Goal: Task Accomplishment & Management: Manage account settings

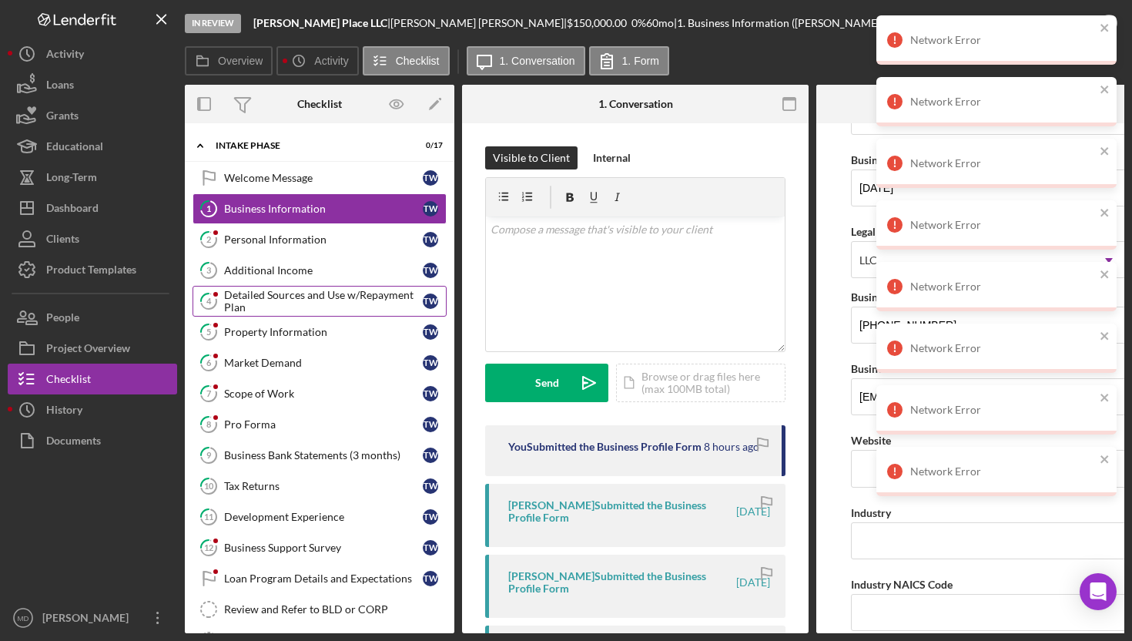
click at [327, 301] on div "Detailed Sources and Use w/Repayment Plan" at bounding box center [323, 301] width 199 height 25
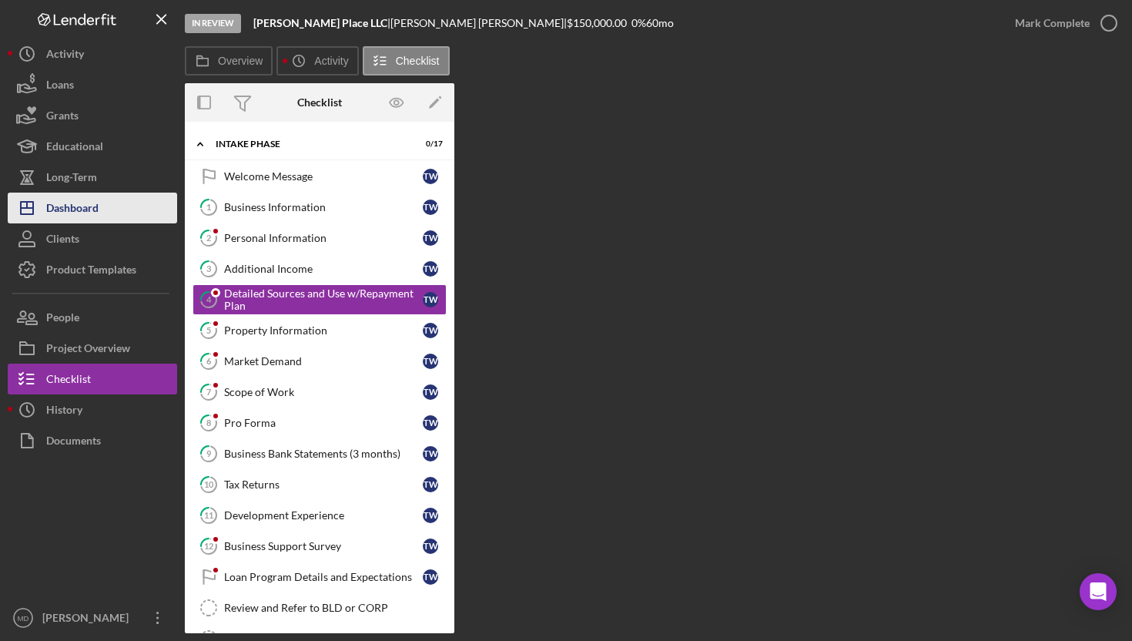
click at [101, 214] on button "Icon/Dashboard Dashboard" at bounding box center [92, 208] width 169 height 31
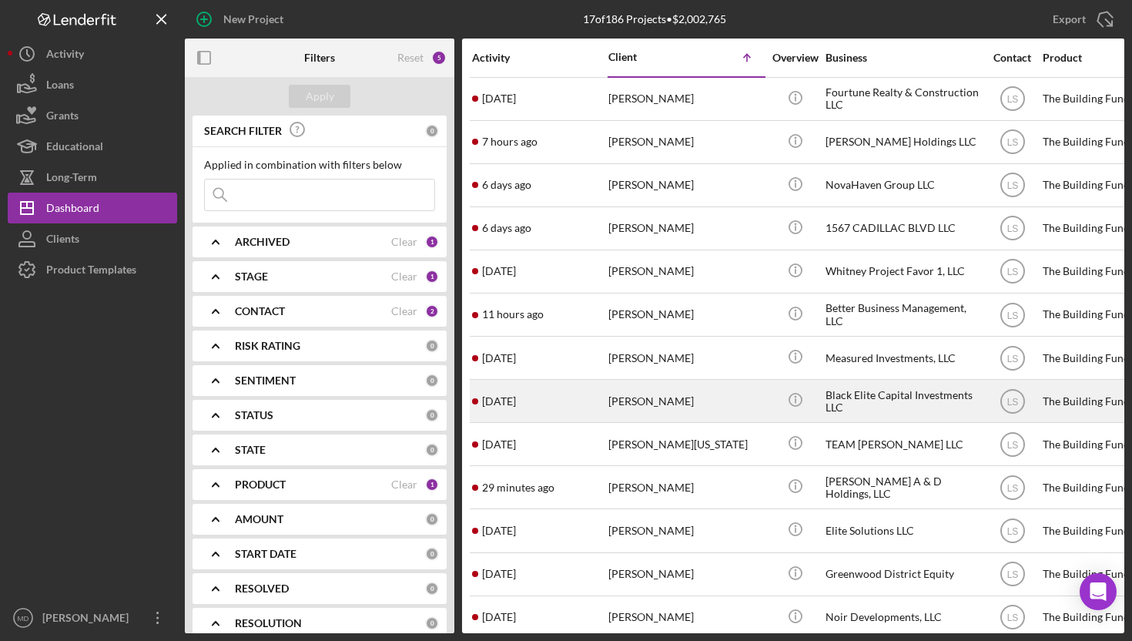
scroll to position [180, 0]
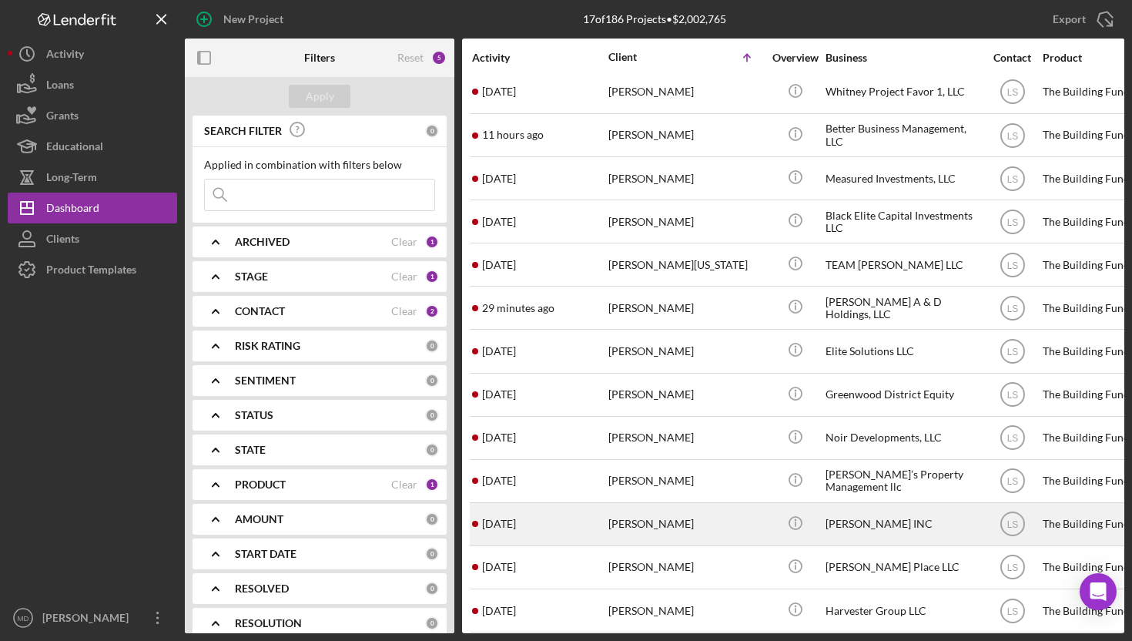
click at [636, 516] on div "[PERSON_NAME]" at bounding box center [686, 524] width 154 height 41
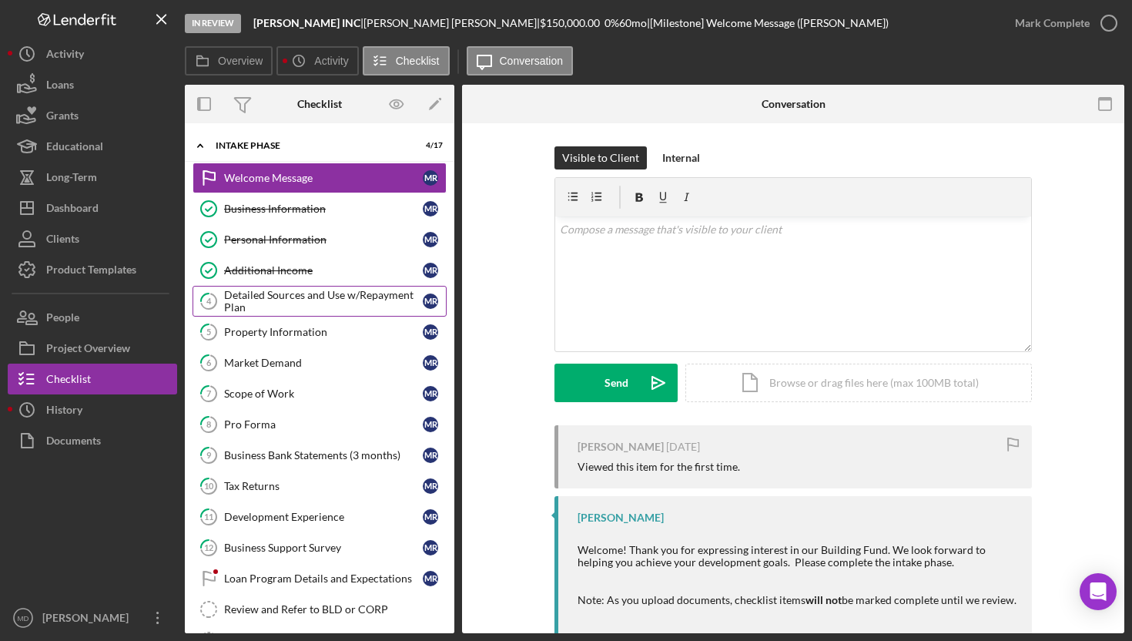
click at [313, 310] on div "Detailed Sources and Use w/Repayment Plan" at bounding box center [323, 301] width 199 height 25
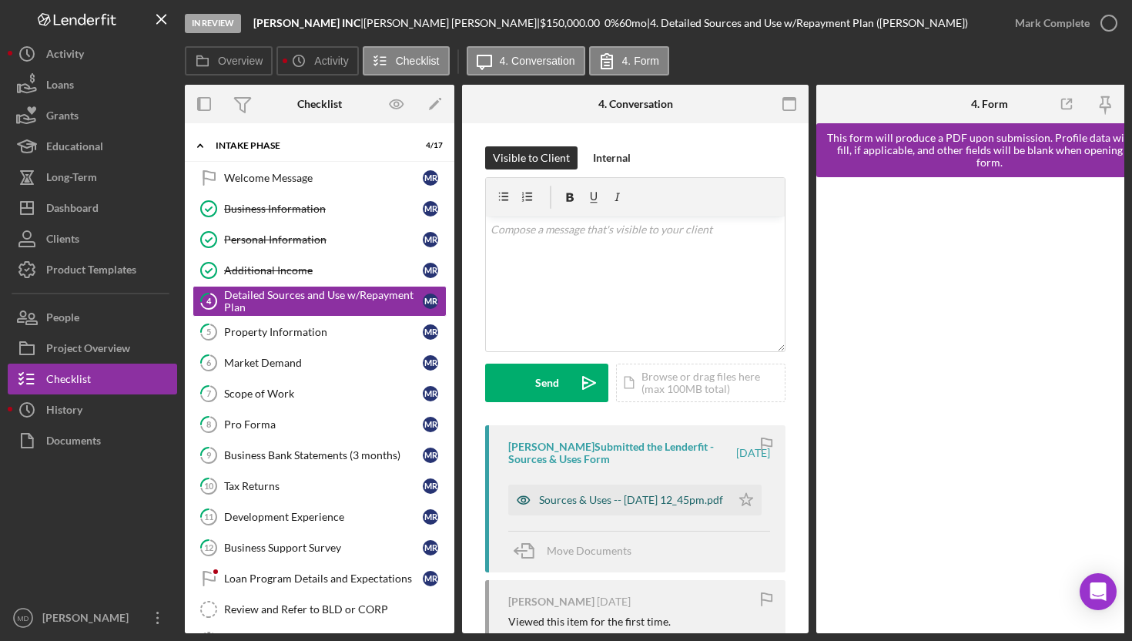
click at [602, 500] on div "Sources & Uses -- [DATE] 12_45pm.pdf" at bounding box center [631, 500] width 184 height 12
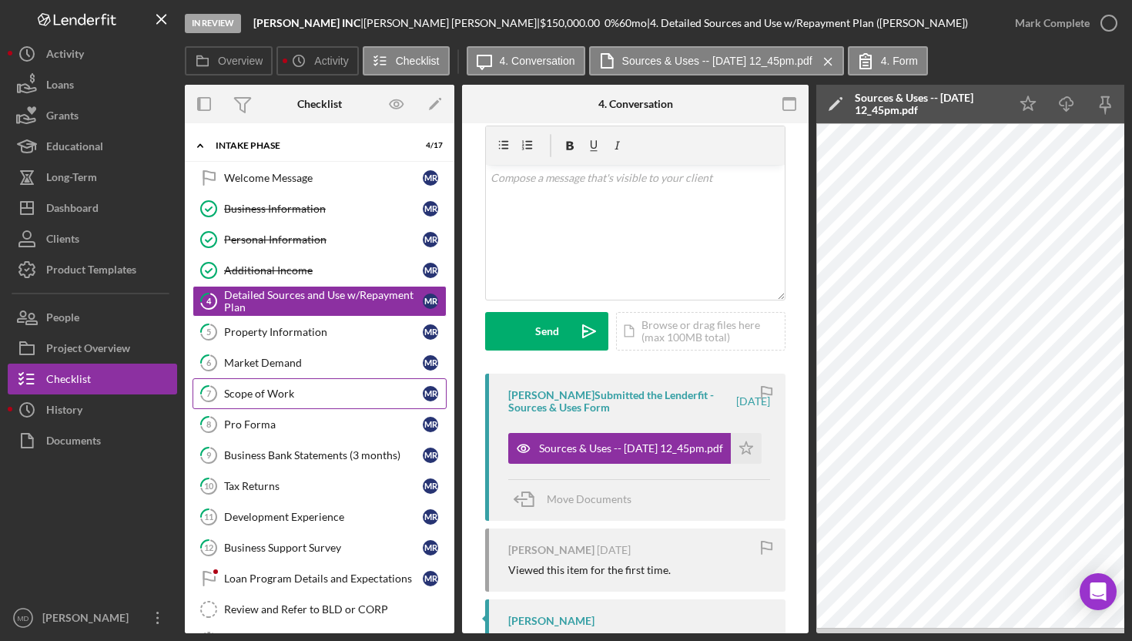
click at [337, 384] on link "7 Scope of Work M R" at bounding box center [320, 393] width 254 height 31
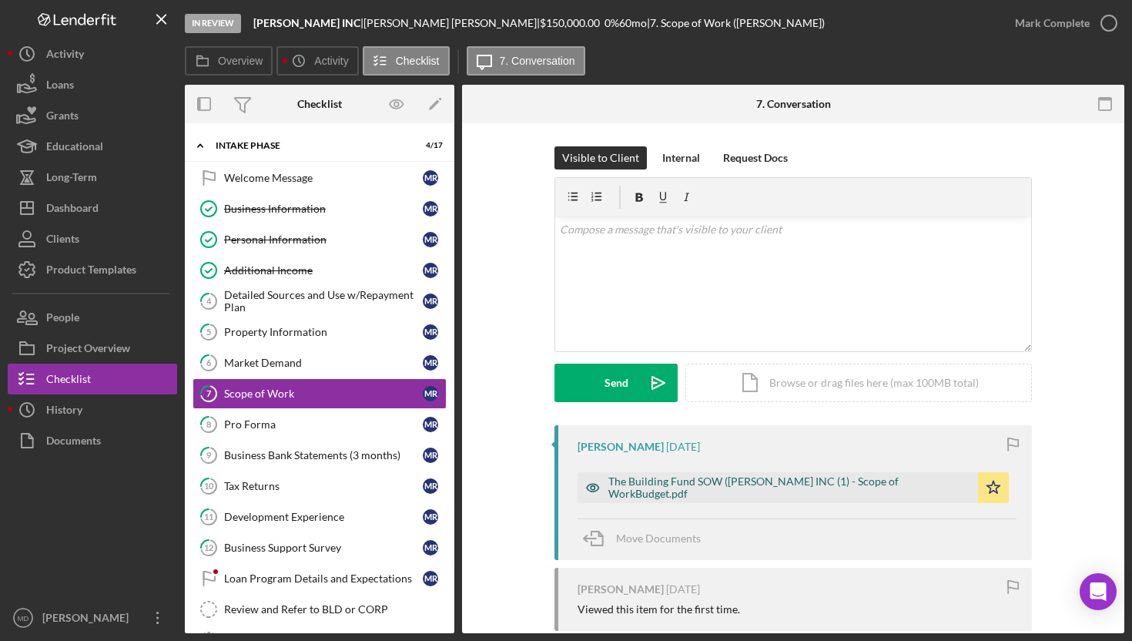
click at [750, 492] on div "The Building Fund SOW ([PERSON_NAME] INC (1) - Scope of WorkBudget.pdf" at bounding box center [790, 487] width 362 height 25
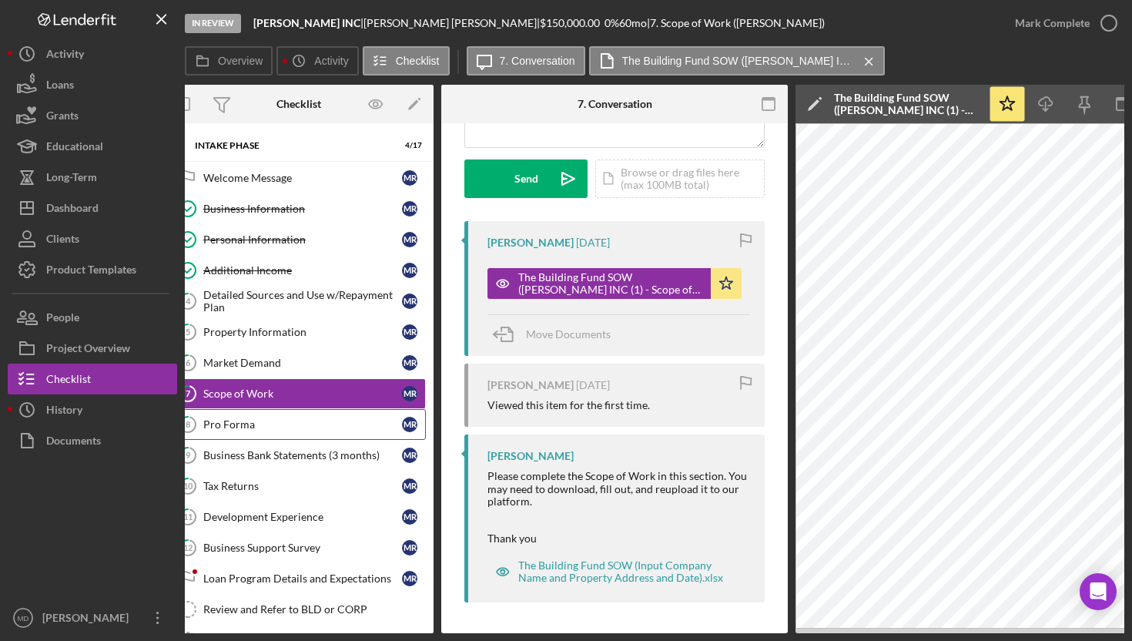
scroll to position [0, 12]
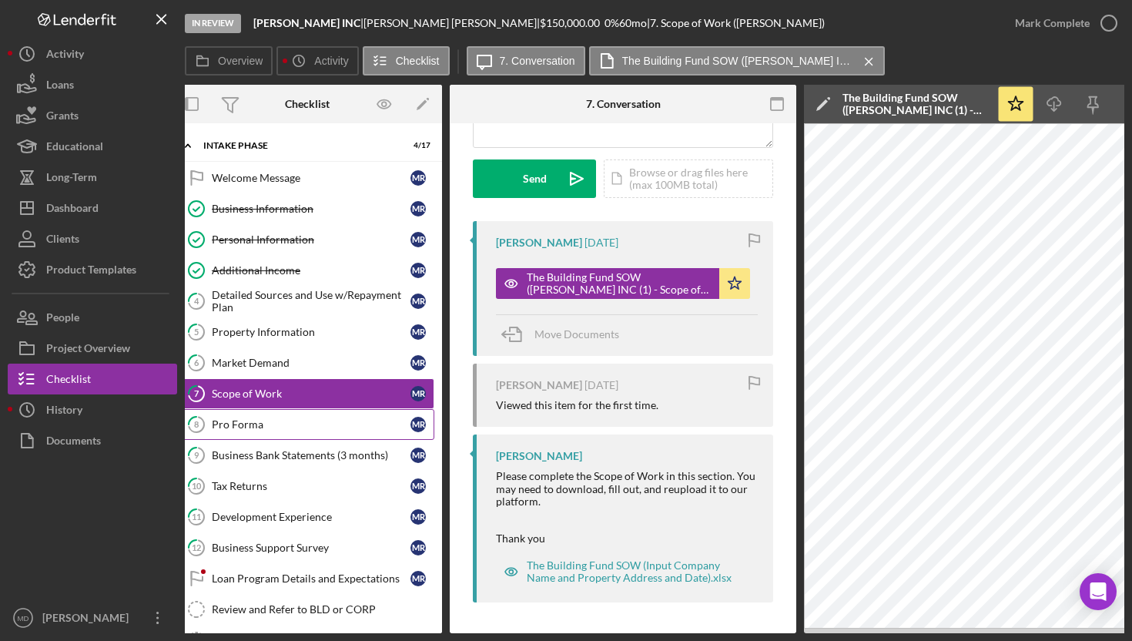
click at [280, 425] on div "Pro Forma" at bounding box center [311, 424] width 199 height 12
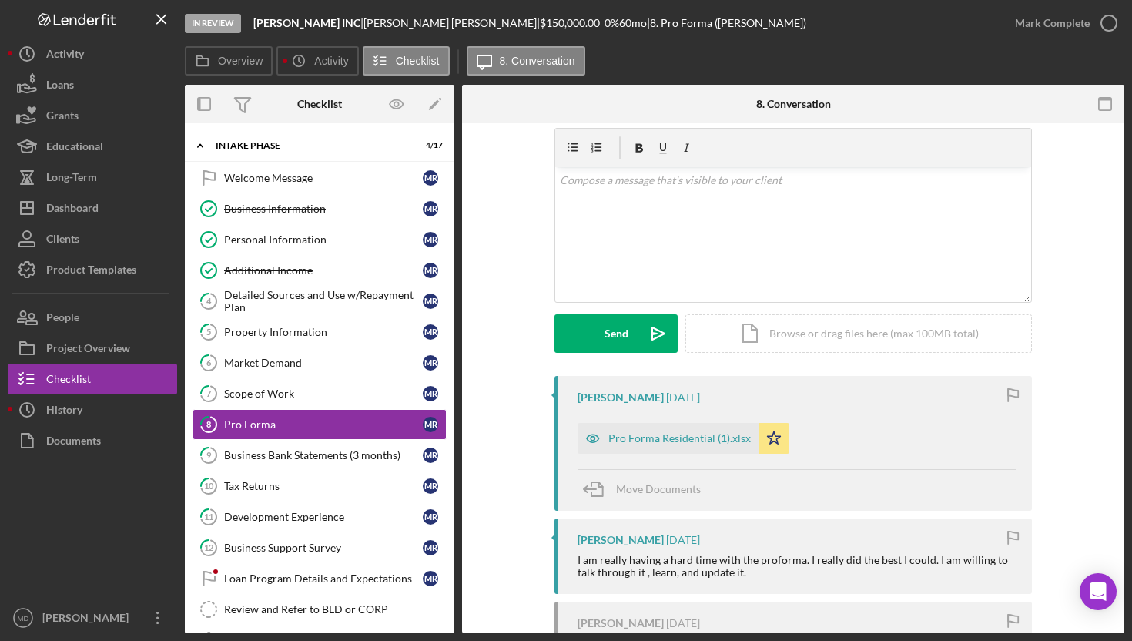
scroll to position [51, 0]
click at [643, 435] on div "Pro Forma Residential (1).xlsx" at bounding box center [680, 437] width 143 height 12
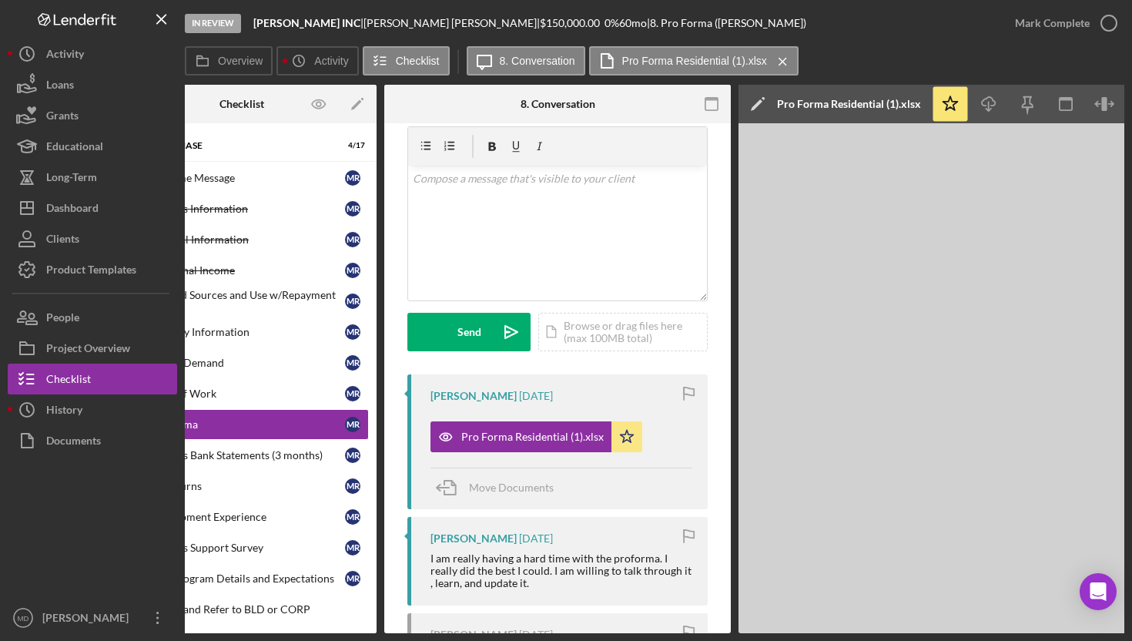
scroll to position [0, 154]
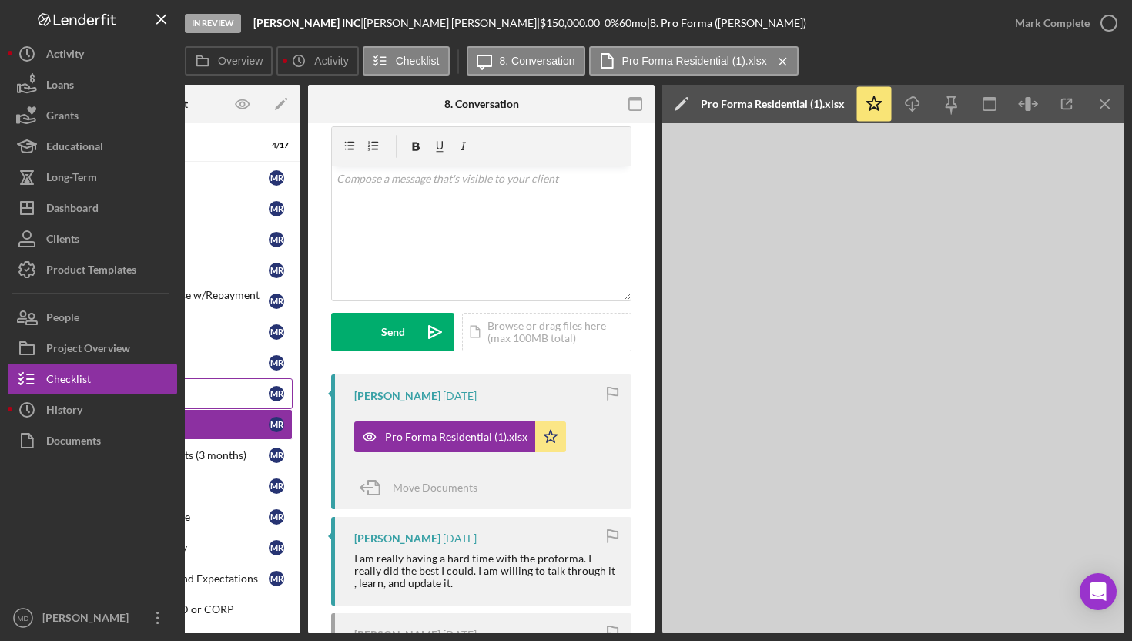
click at [266, 404] on link "7 Scope of Work M R" at bounding box center [166, 393] width 254 height 31
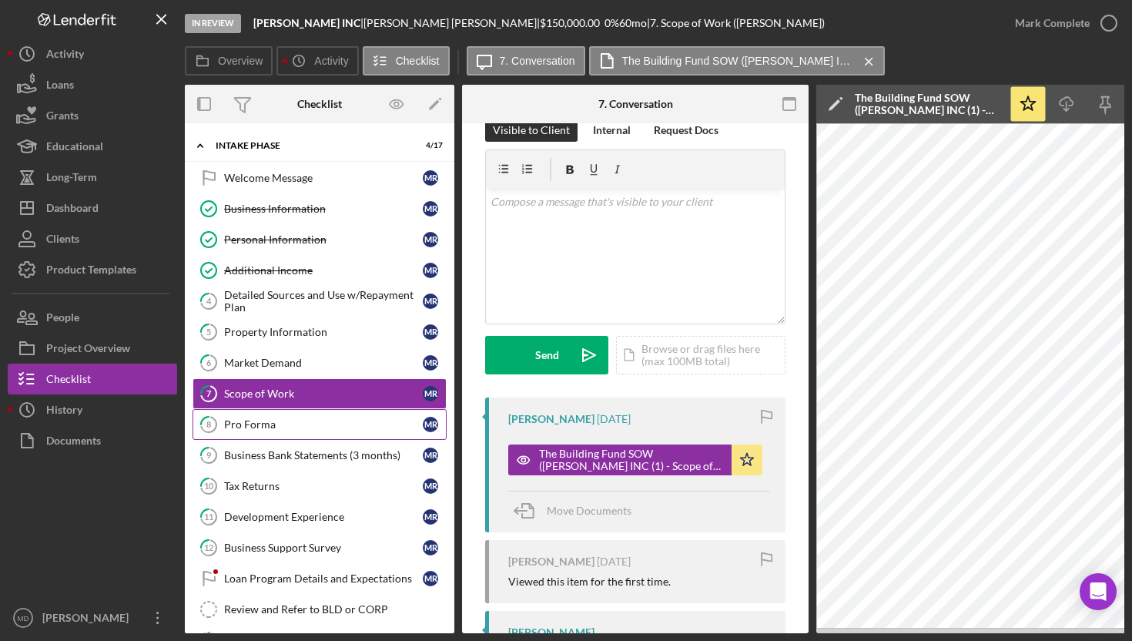
click at [277, 435] on link "8 Pro Forma M R" at bounding box center [320, 424] width 254 height 31
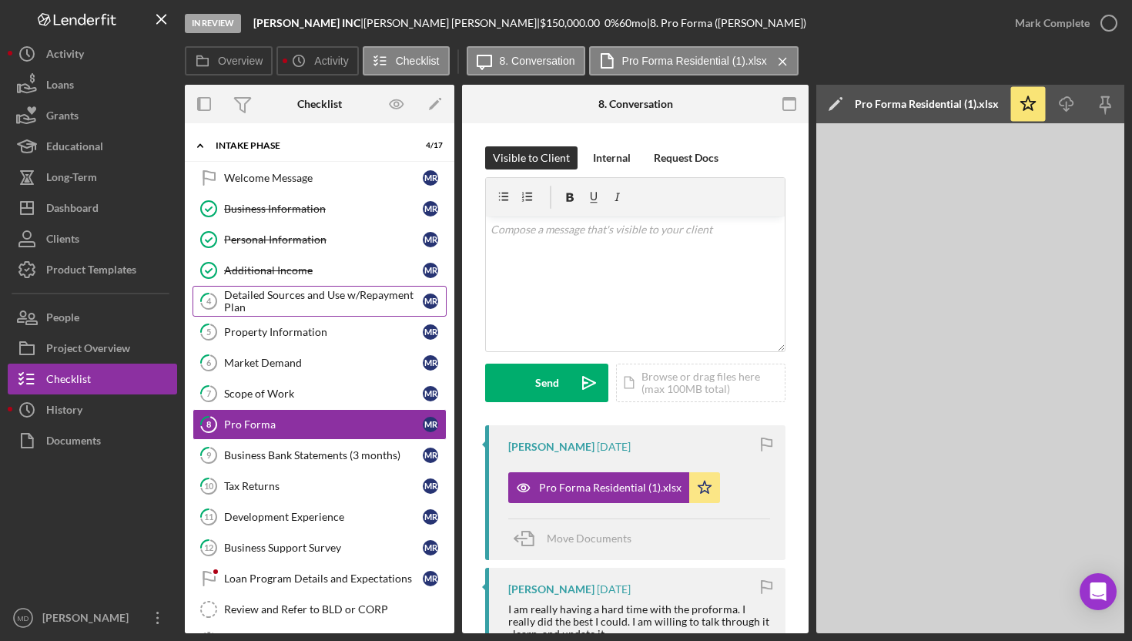
click at [304, 301] on div "Detailed Sources and Use w/Repayment Plan" at bounding box center [323, 301] width 199 height 25
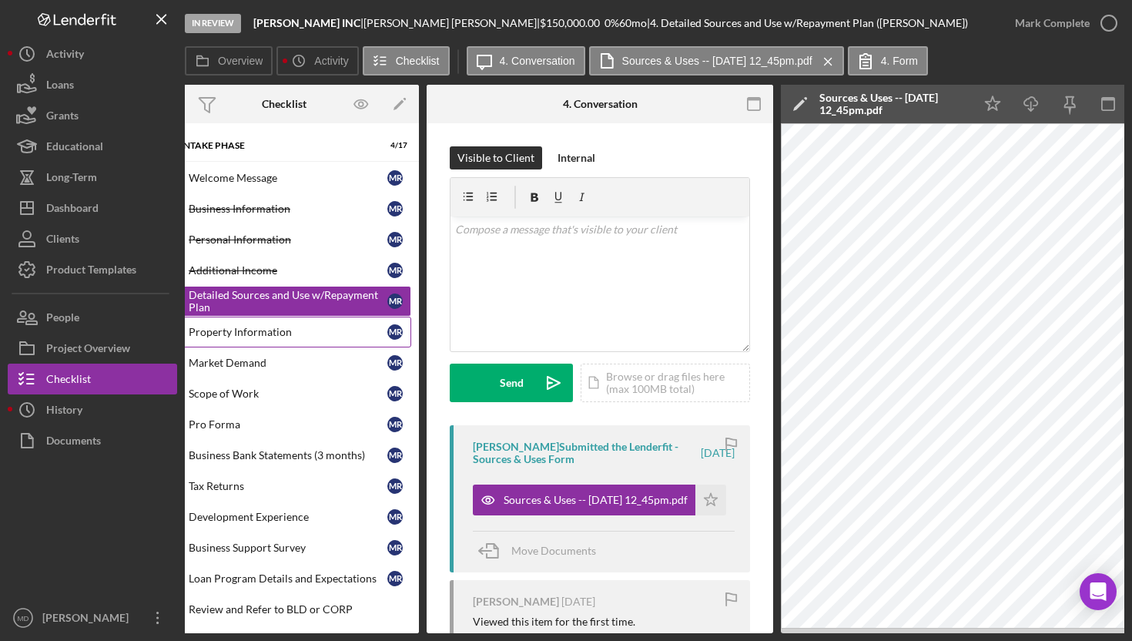
scroll to position [0, 27]
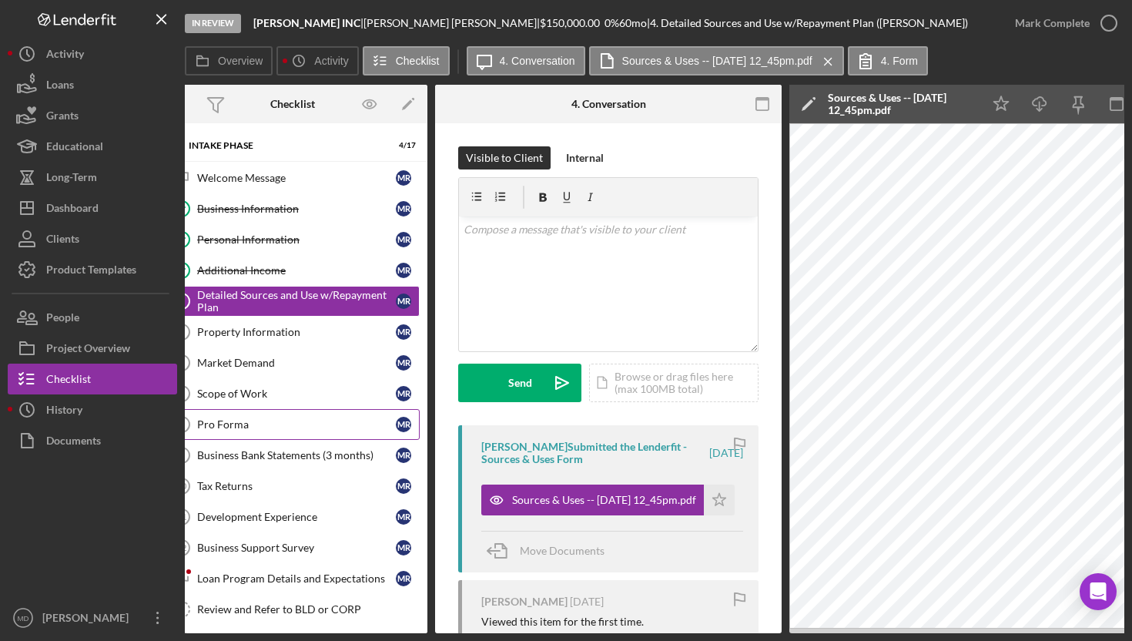
click at [289, 431] on link "8 Pro Forma M R" at bounding box center [293, 424] width 254 height 31
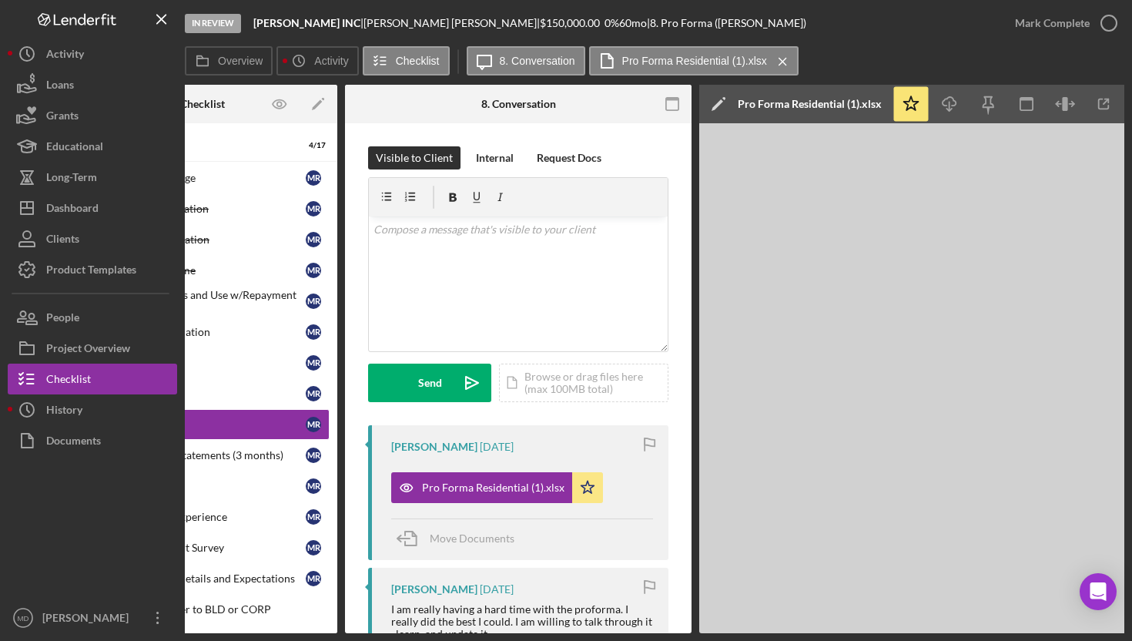
scroll to position [0, 154]
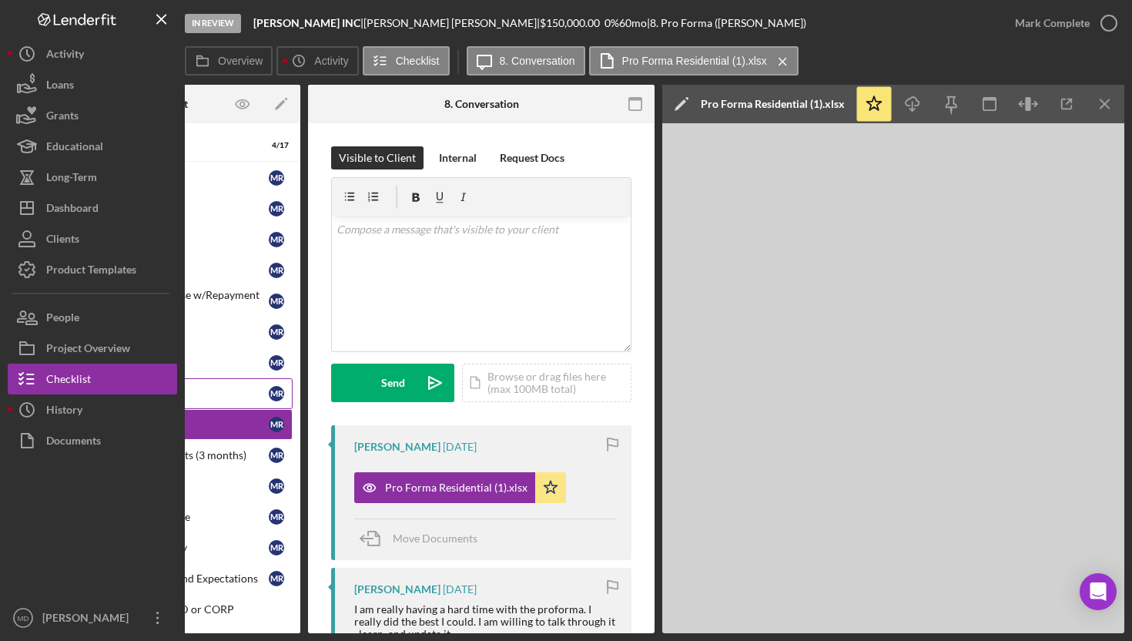
click at [236, 396] on div "Scope of Work" at bounding box center [169, 394] width 199 height 12
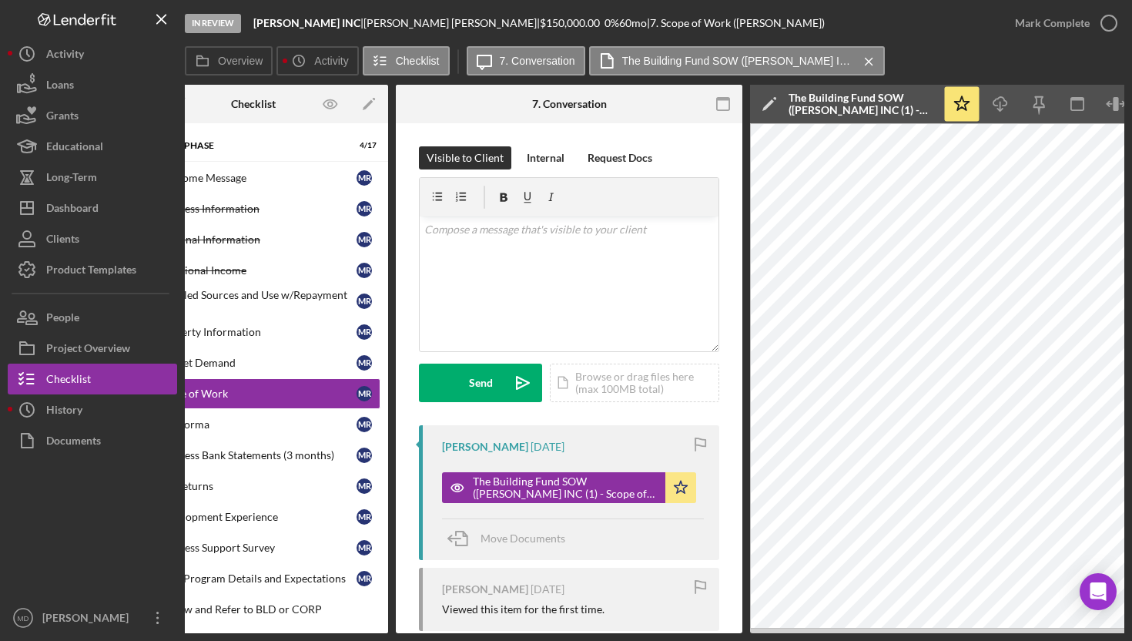
scroll to position [0, 154]
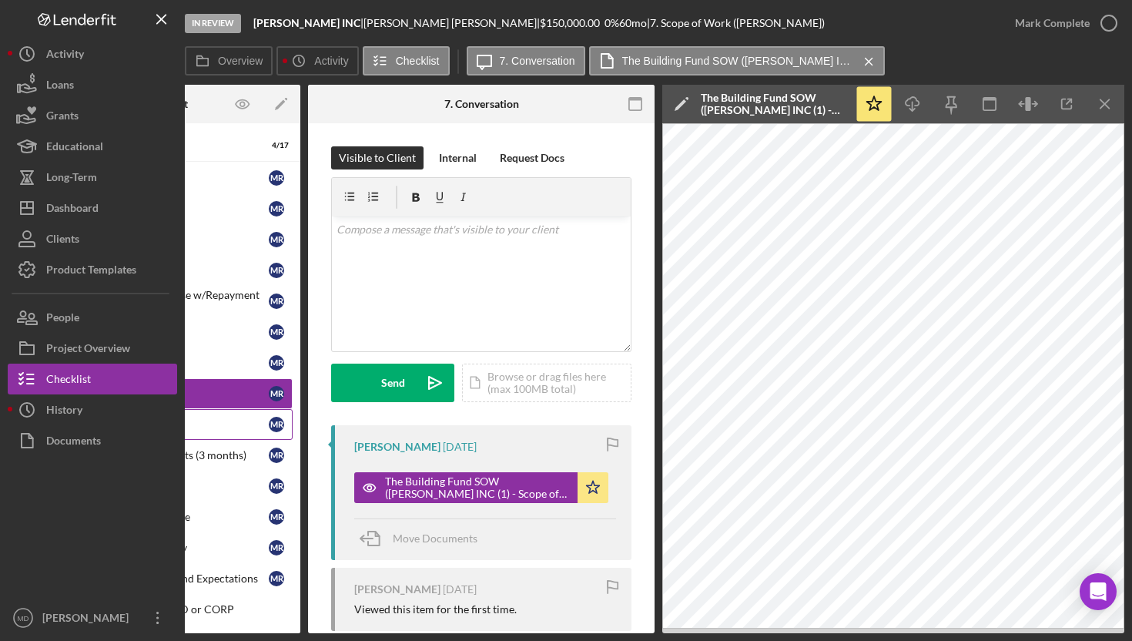
click at [233, 425] on div "Pro Forma" at bounding box center [169, 424] width 199 height 12
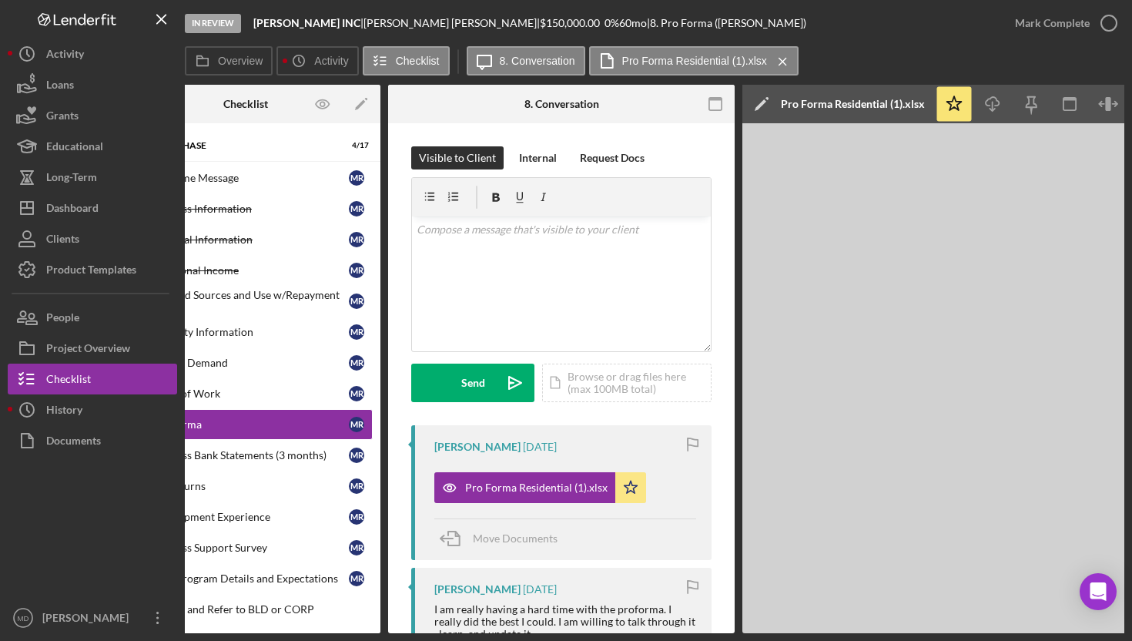
scroll to position [0, 154]
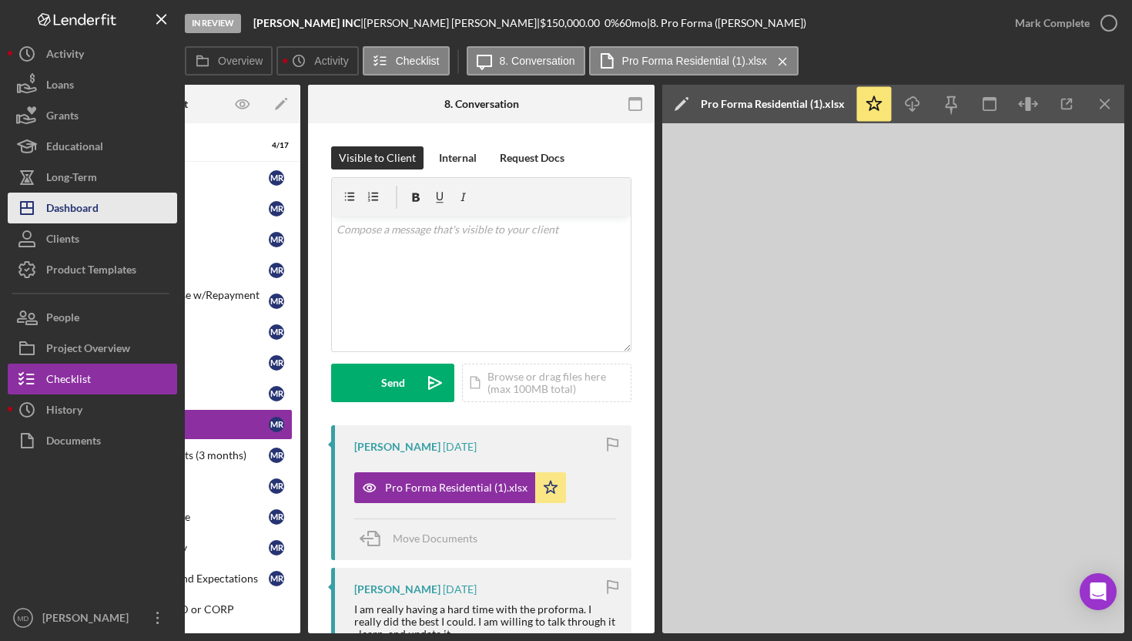
click at [99, 213] on div "Dashboard" at bounding box center [72, 210] width 52 height 35
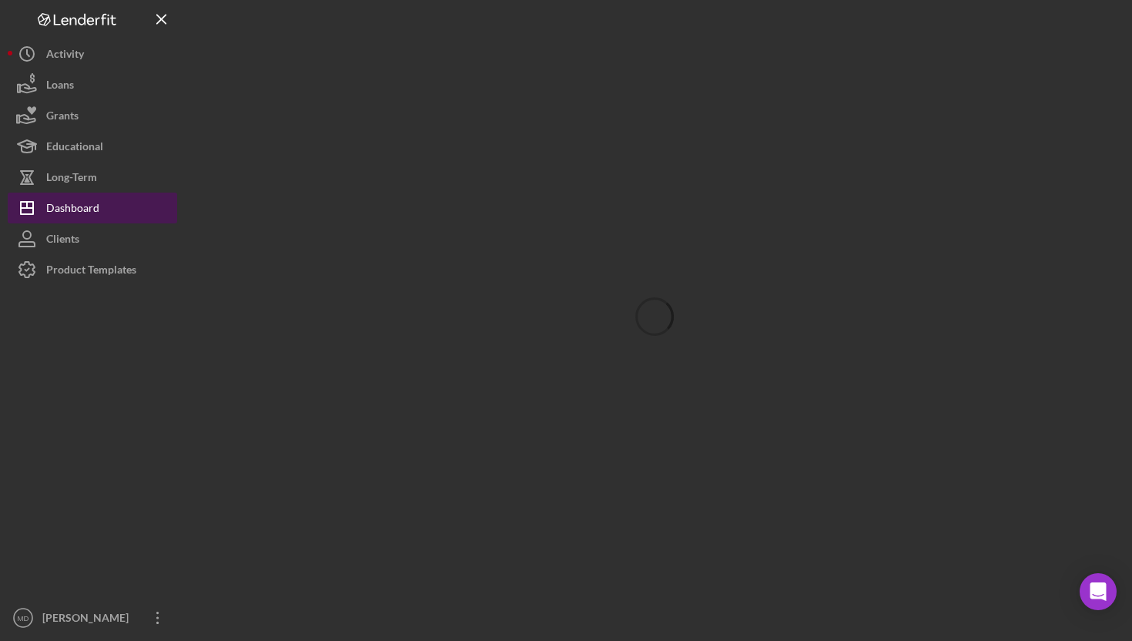
click at [95, 196] on div "Dashboard" at bounding box center [72, 210] width 53 height 35
click at [98, 209] on div "Dashboard" at bounding box center [72, 210] width 53 height 35
click at [84, 203] on div "Dashboard" at bounding box center [72, 210] width 53 height 35
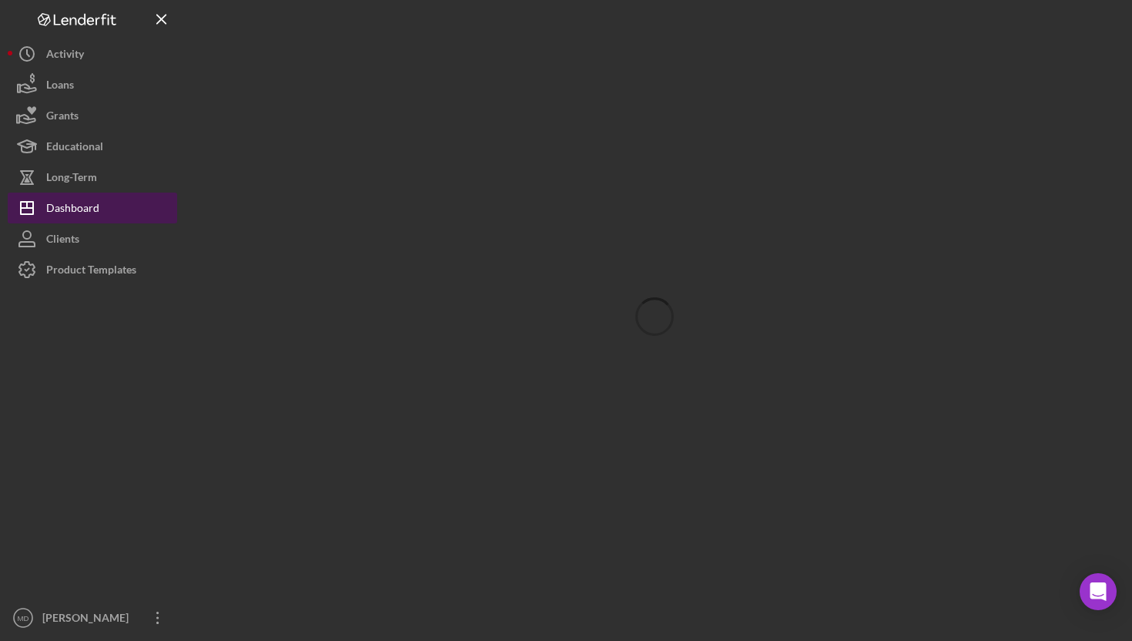
click at [84, 203] on div "Dashboard" at bounding box center [72, 210] width 53 height 35
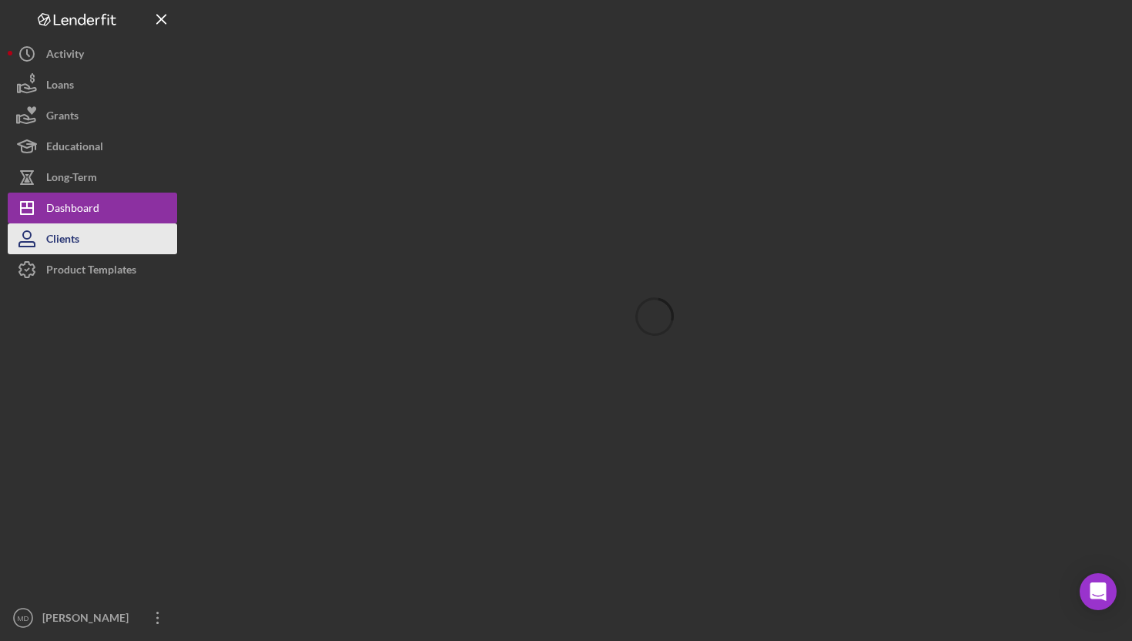
click at [83, 227] on button "Clients" at bounding box center [92, 238] width 169 height 31
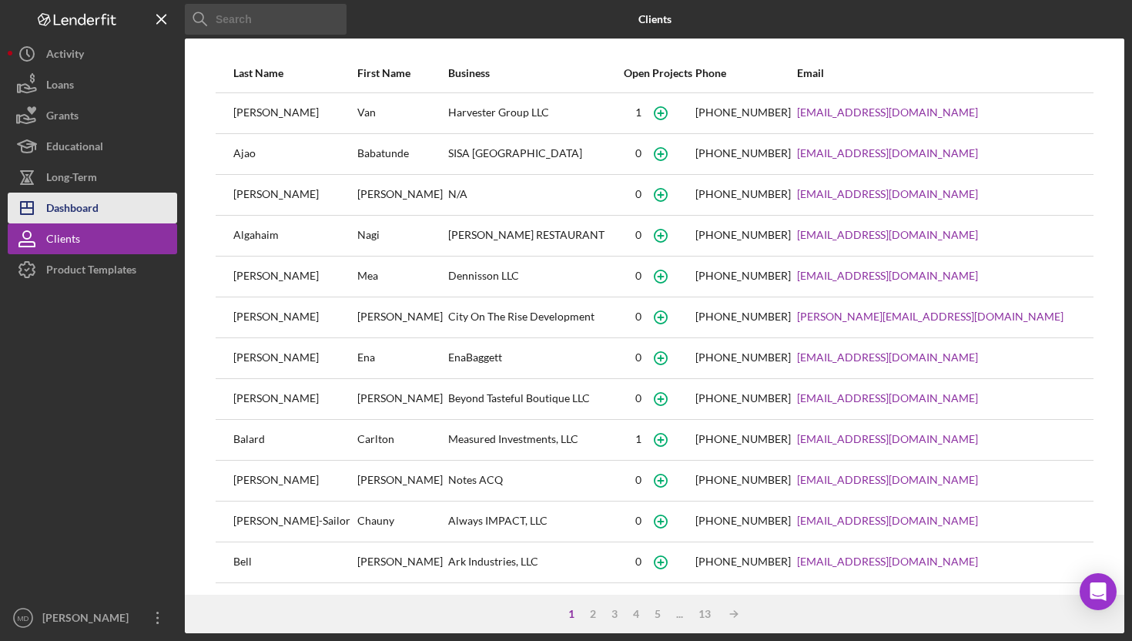
click at [86, 205] on div "Dashboard" at bounding box center [72, 210] width 52 height 35
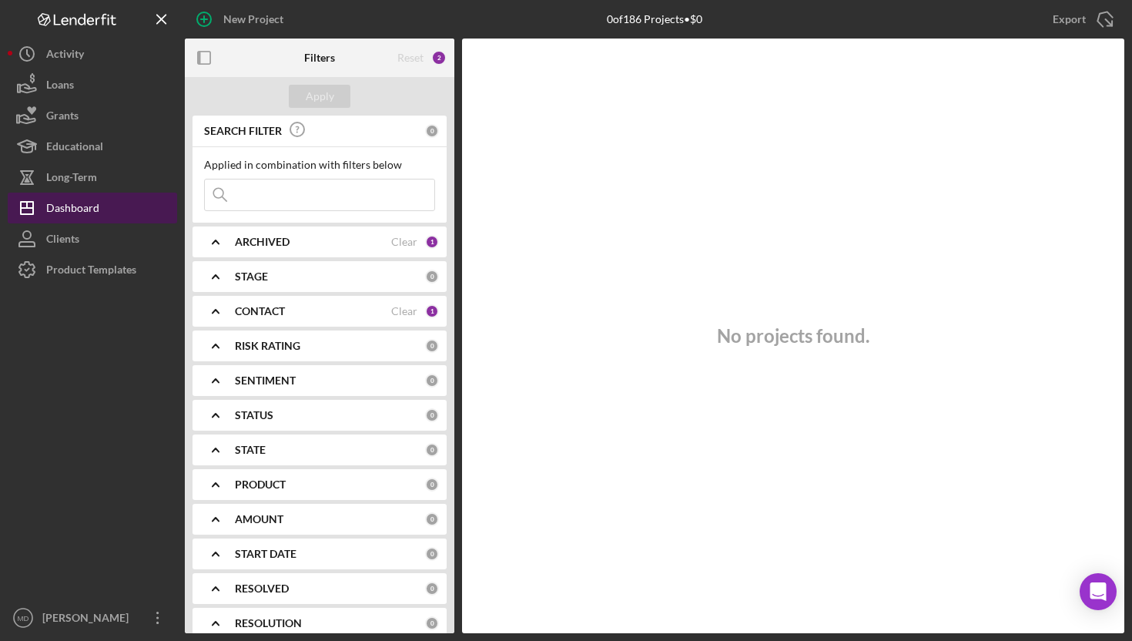
click at [112, 198] on button "Icon/Dashboard Dashboard" at bounding box center [92, 208] width 169 height 31
click at [409, 277] on div "STAGE" at bounding box center [330, 276] width 190 height 12
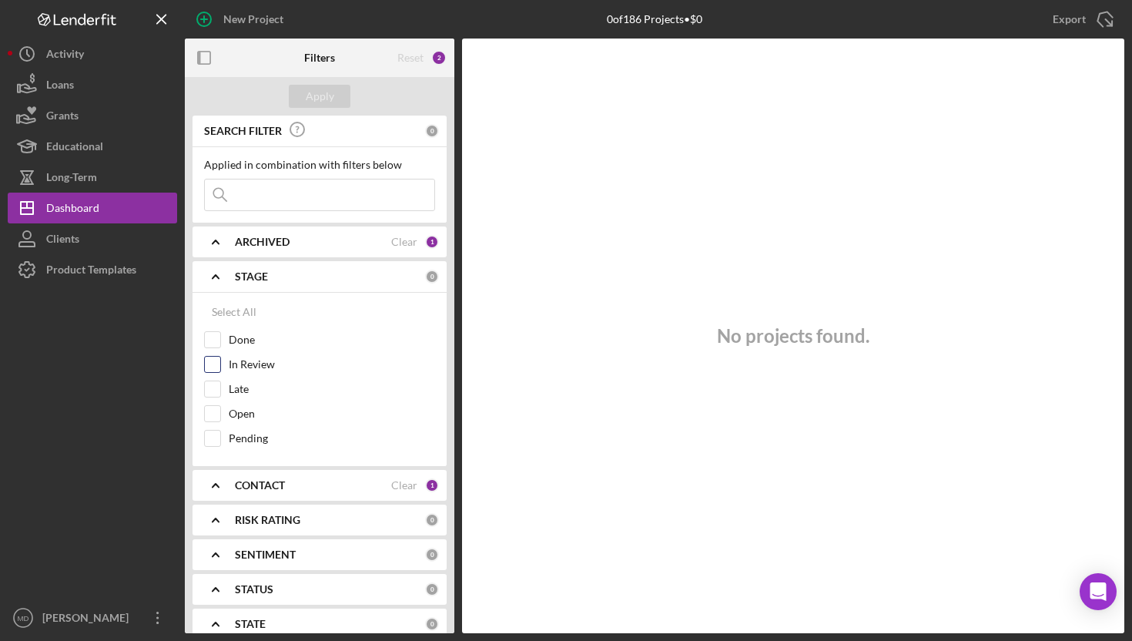
click at [217, 364] on input "In Review" at bounding box center [212, 364] width 15 height 15
checkbox input "true"
click at [212, 281] on icon "Icon/Expander" at bounding box center [215, 276] width 39 height 39
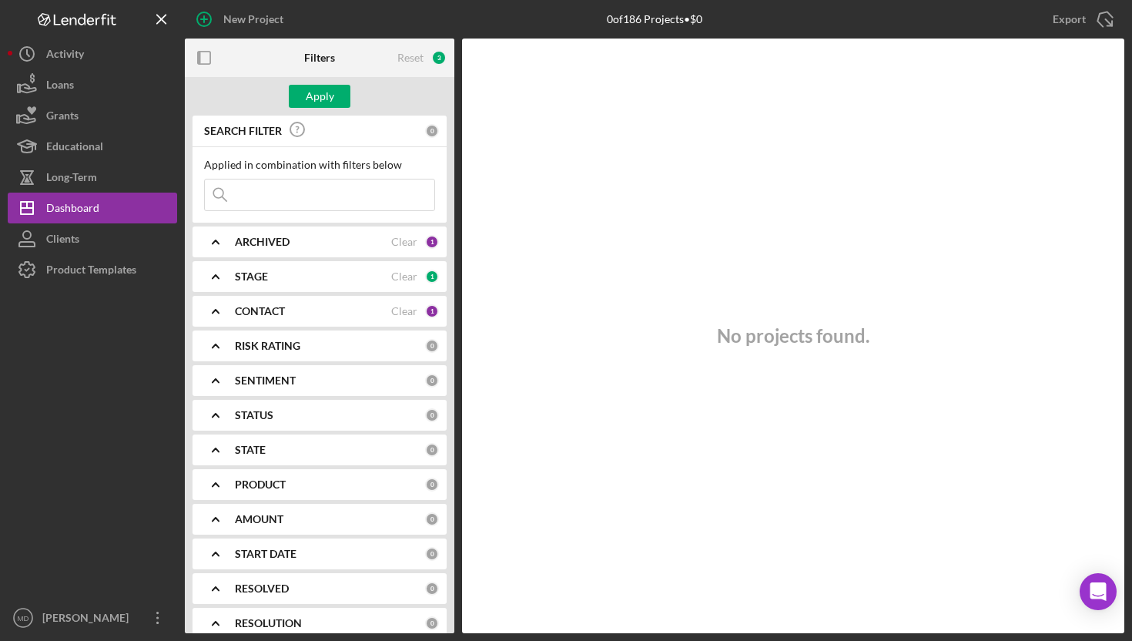
click at [219, 310] on icon "Icon/Expander" at bounding box center [215, 311] width 39 height 39
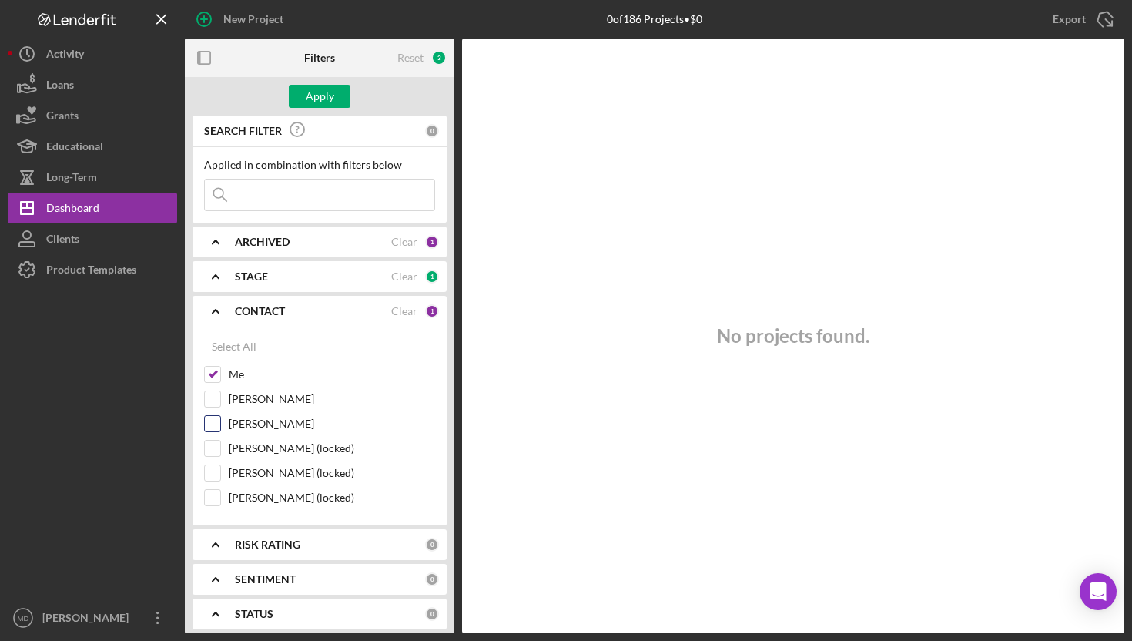
click at [219, 423] on input "[PERSON_NAME]" at bounding box center [212, 423] width 15 height 15
checkbox input "true"
click at [302, 101] on button "Apply" at bounding box center [320, 96] width 62 height 23
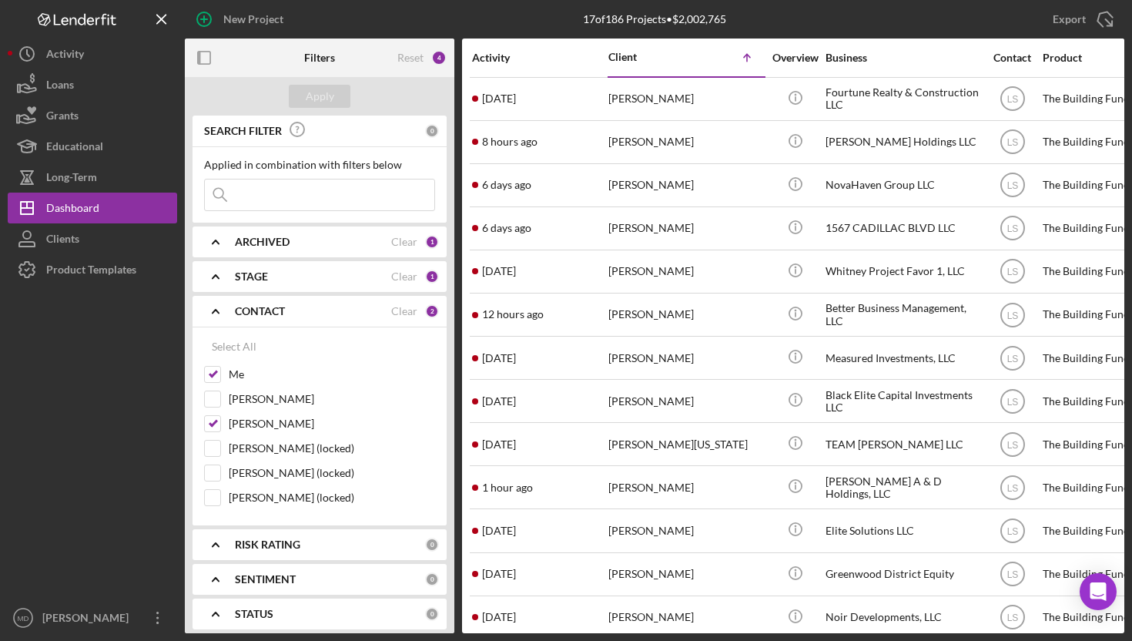
click at [216, 311] on icon "Icon/Expander" at bounding box center [215, 311] width 39 height 39
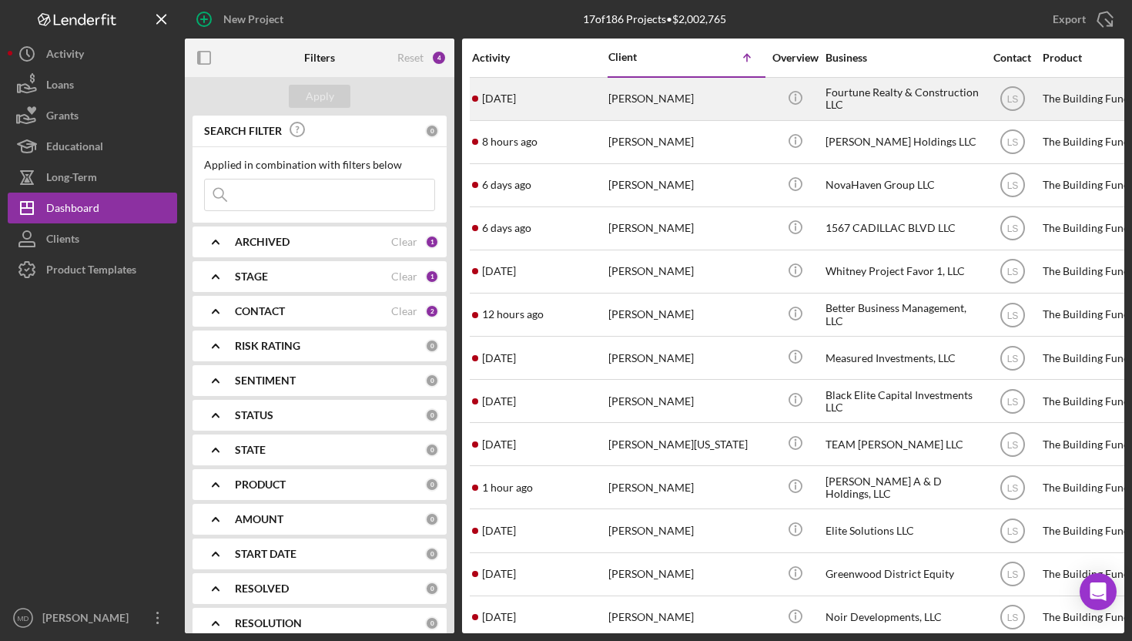
click at [631, 96] on div "[PERSON_NAME]" at bounding box center [686, 99] width 154 height 41
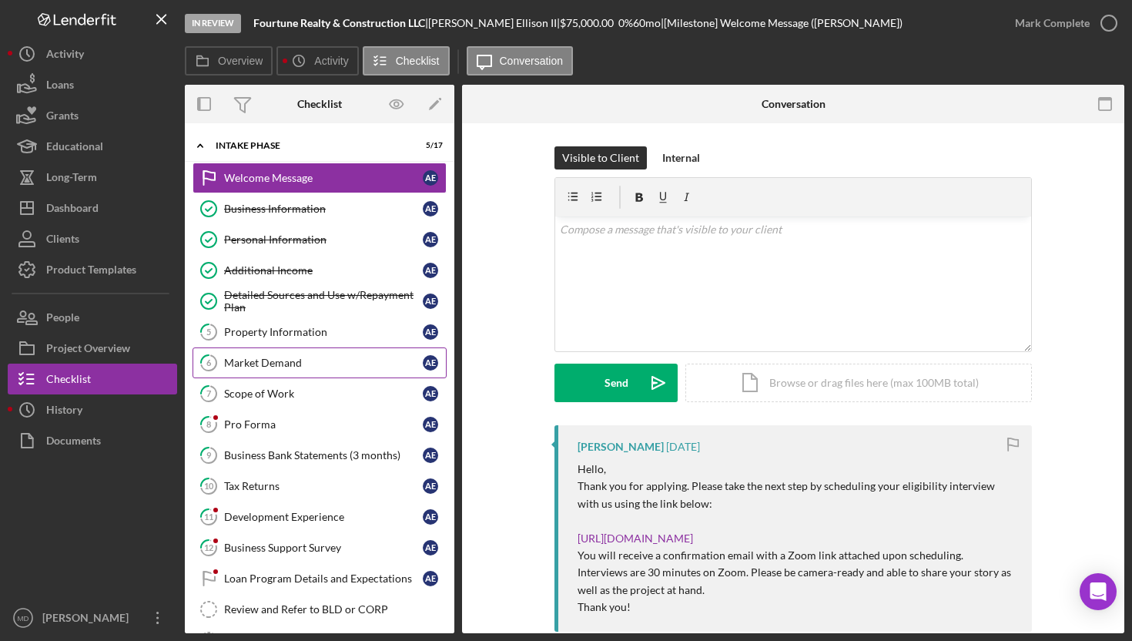
click at [361, 366] on div "Market Demand" at bounding box center [323, 363] width 199 height 12
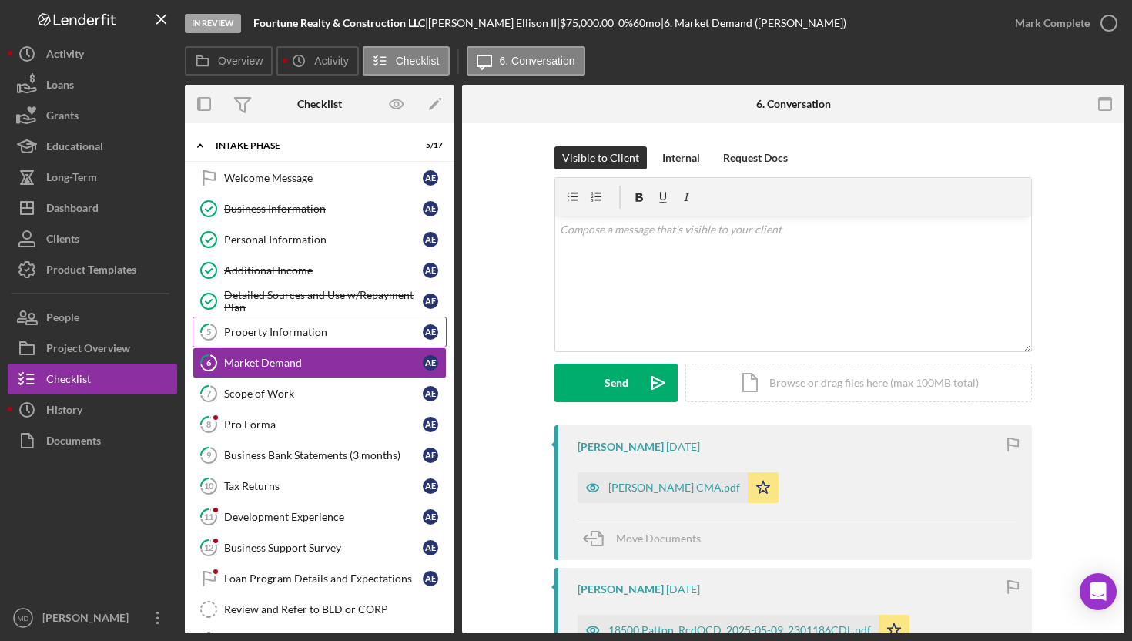
click at [363, 343] on link "5 Property Information A E" at bounding box center [320, 332] width 254 height 31
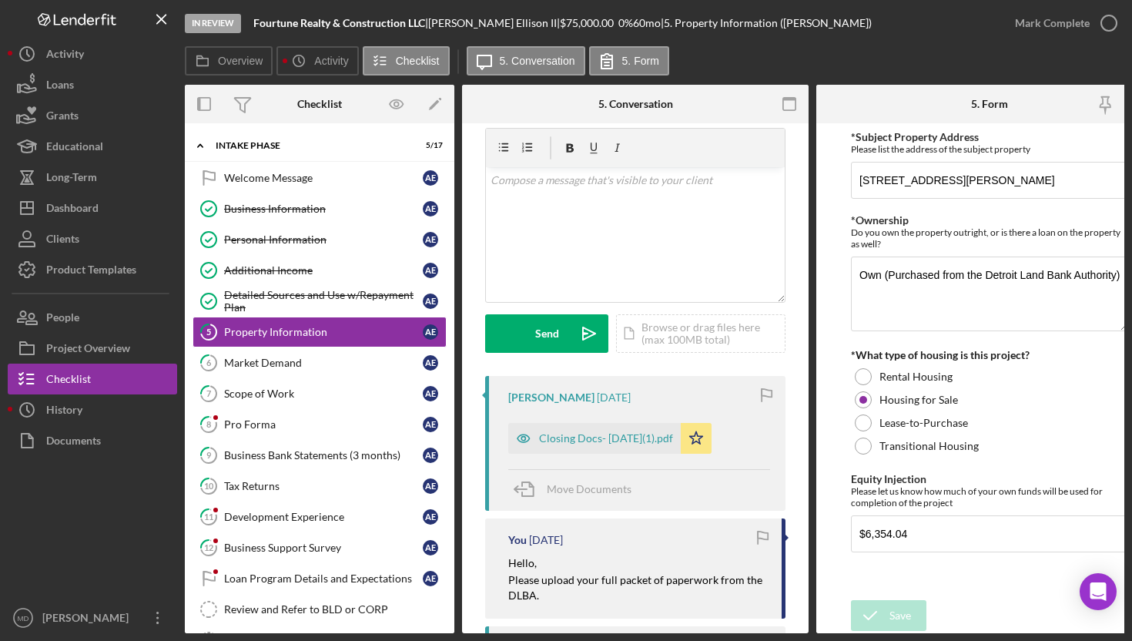
scroll to position [69, 0]
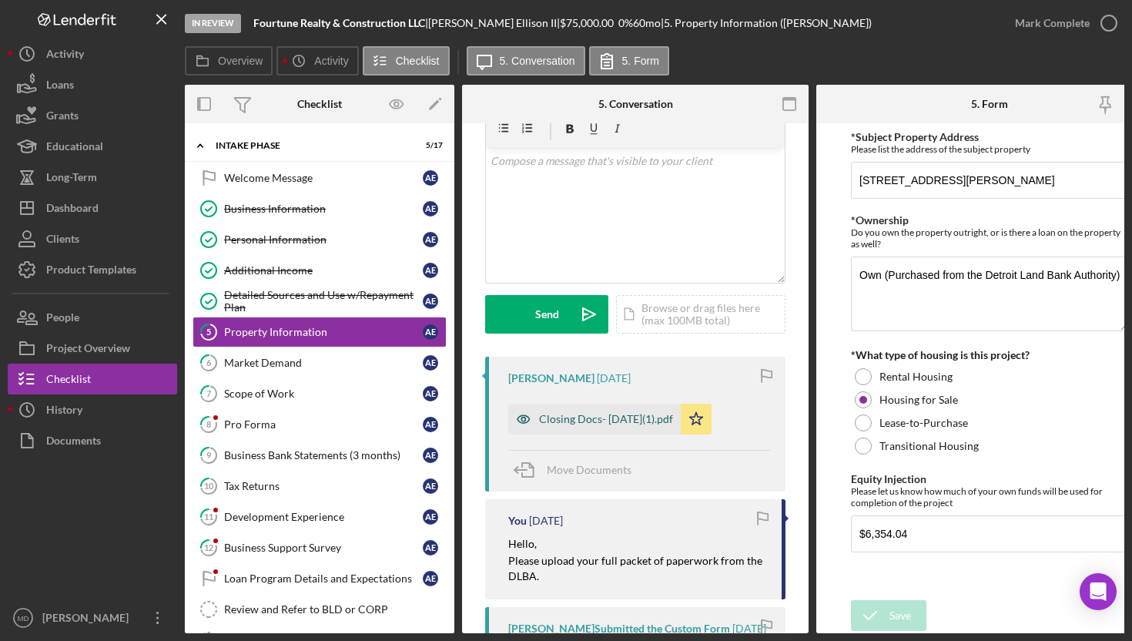
click at [592, 431] on div "Closing Docs- [DATE](1).pdf" at bounding box center [594, 419] width 173 height 31
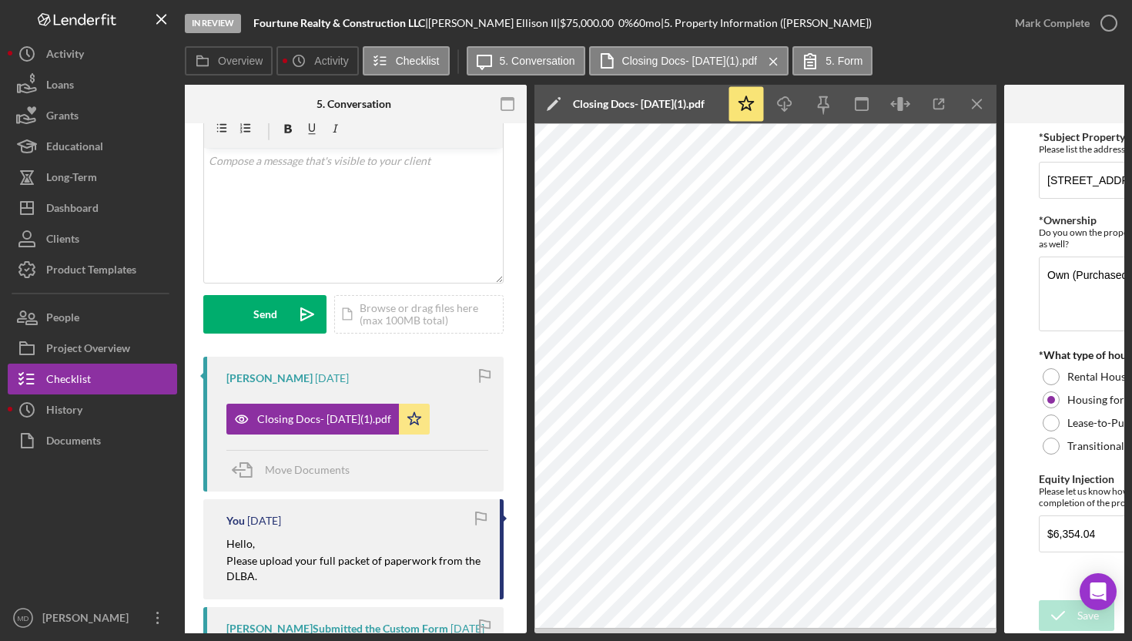
scroll to position [0, 280]
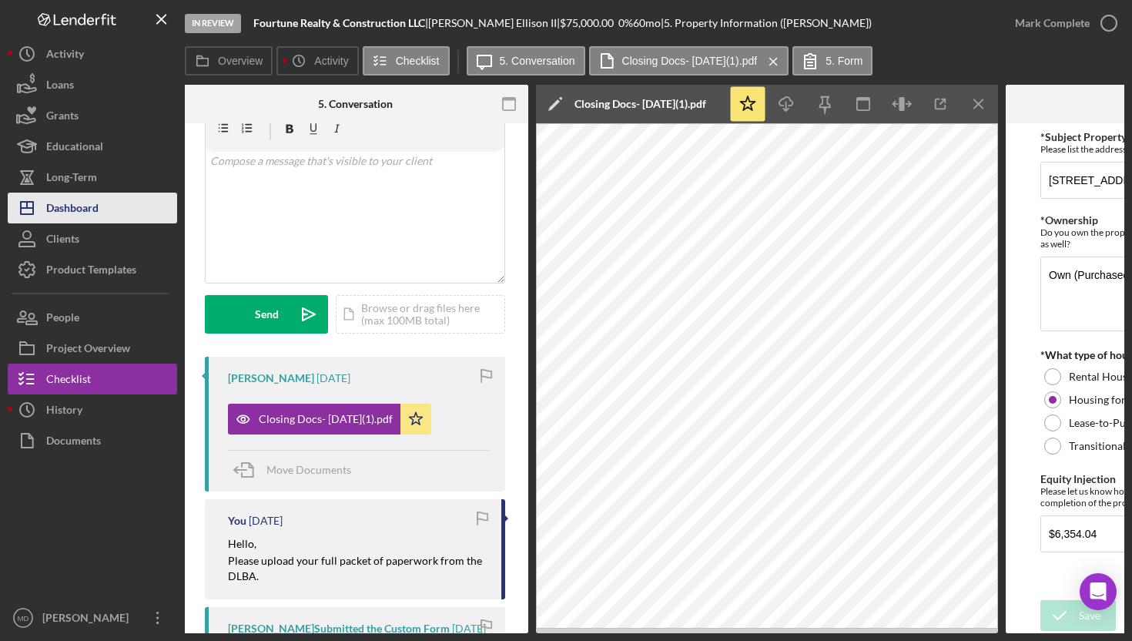
click at [82, 210] on div "Dashboard" at bounding box center [72, 210] width 52 height 35
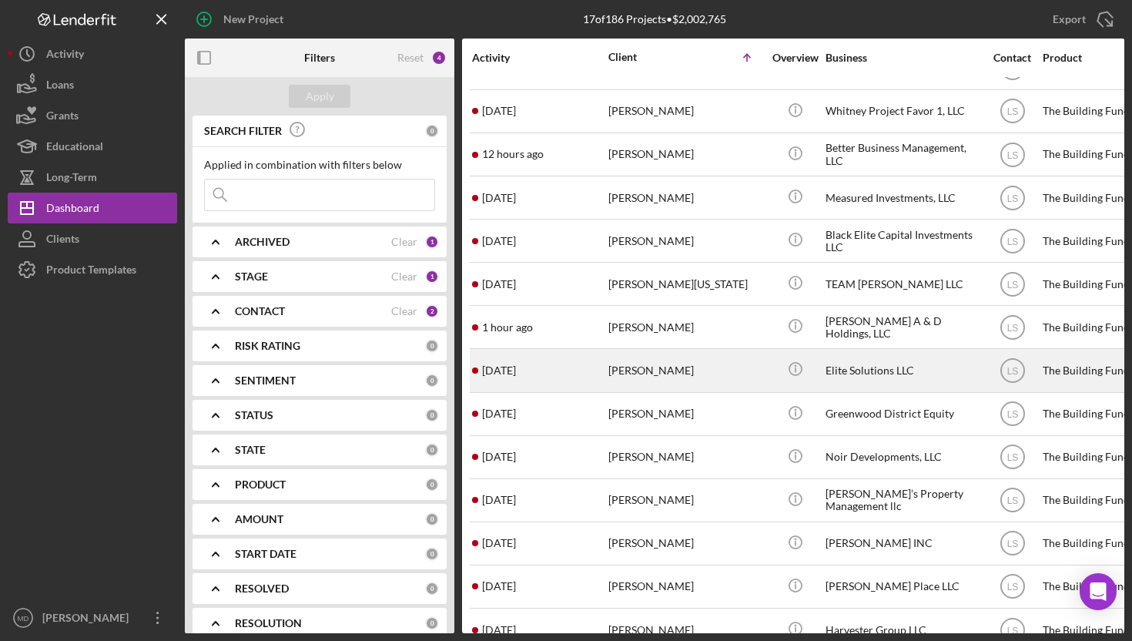
scroll to position [180, 0]
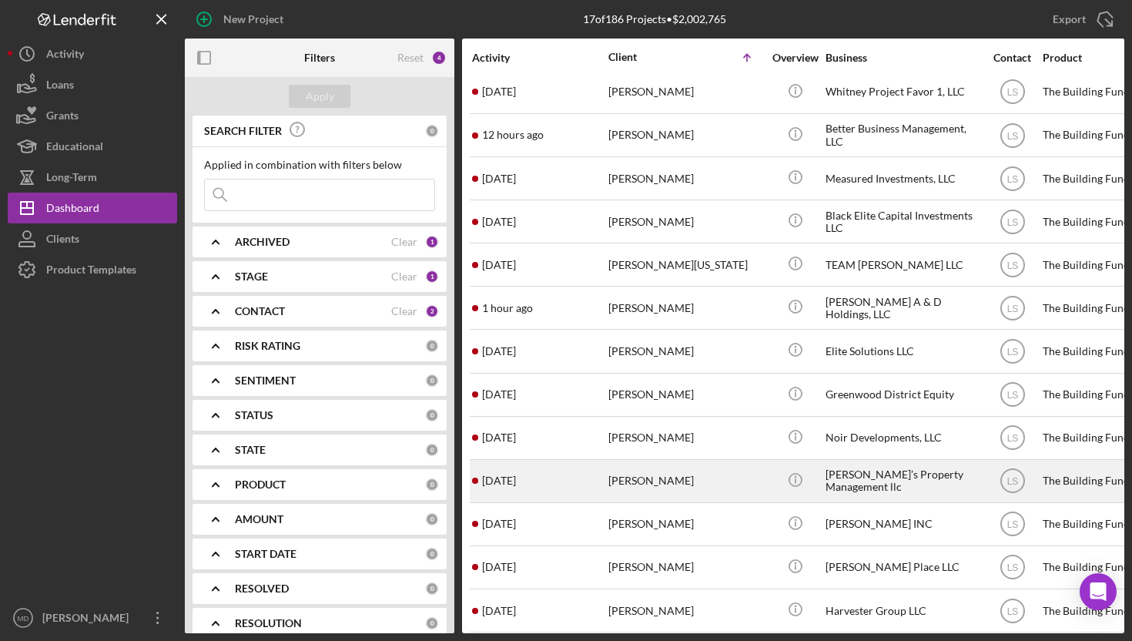
click at [633, 478] on div "[PERSON_NAME]" at bounding box center [686, 481] width 154 height 41
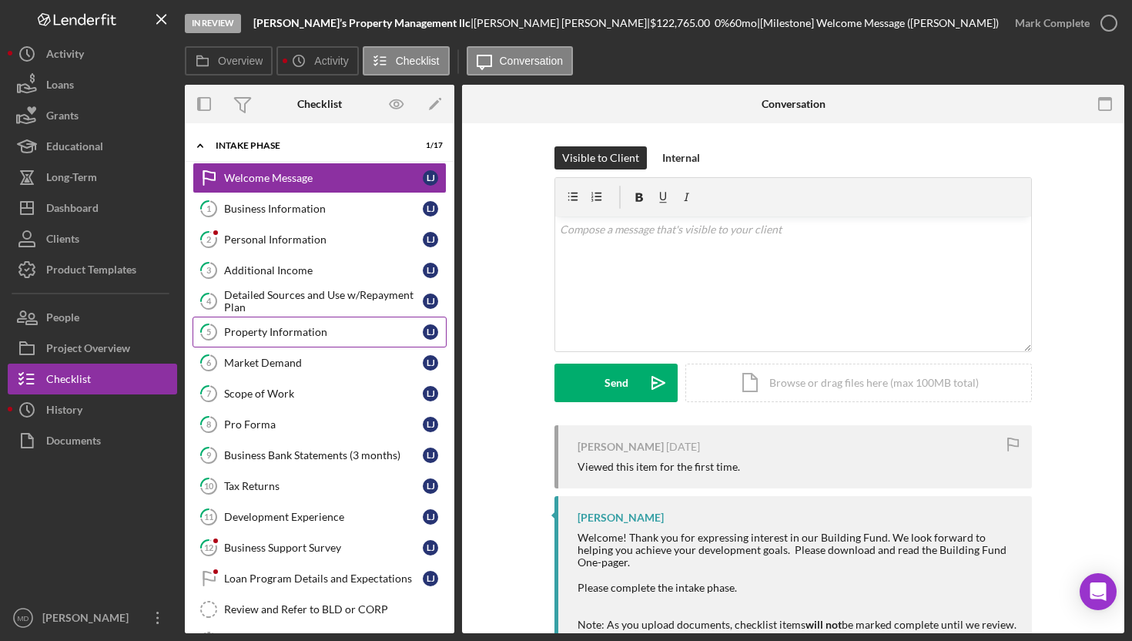
click at [308, 329] on div "Property Information" at bounding box center [323, 332] width 199 height 12
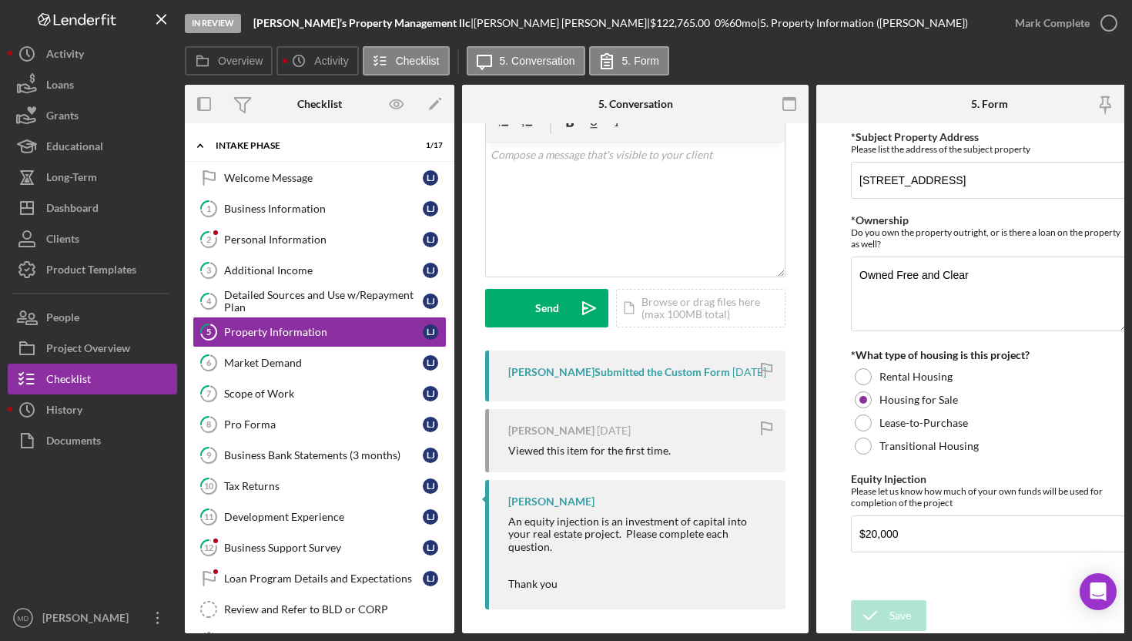
scroll to position [86, 0]
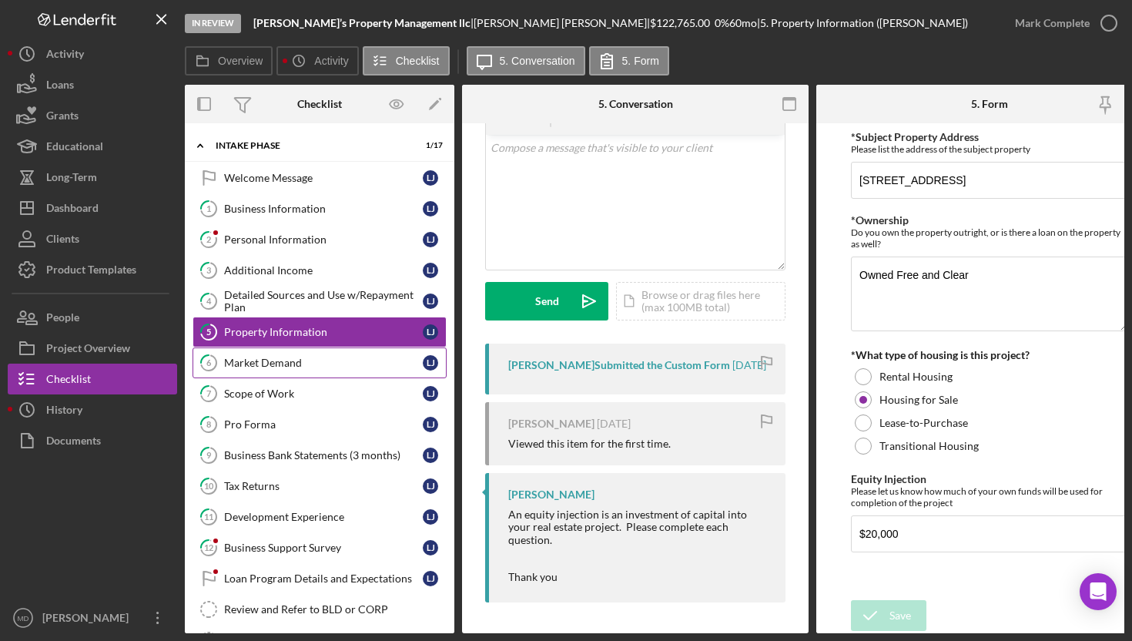
click at [353, 354] on link "6 Market Demand [PERSON_NAME]" at bounding box center [320, 362] width 254 height 31
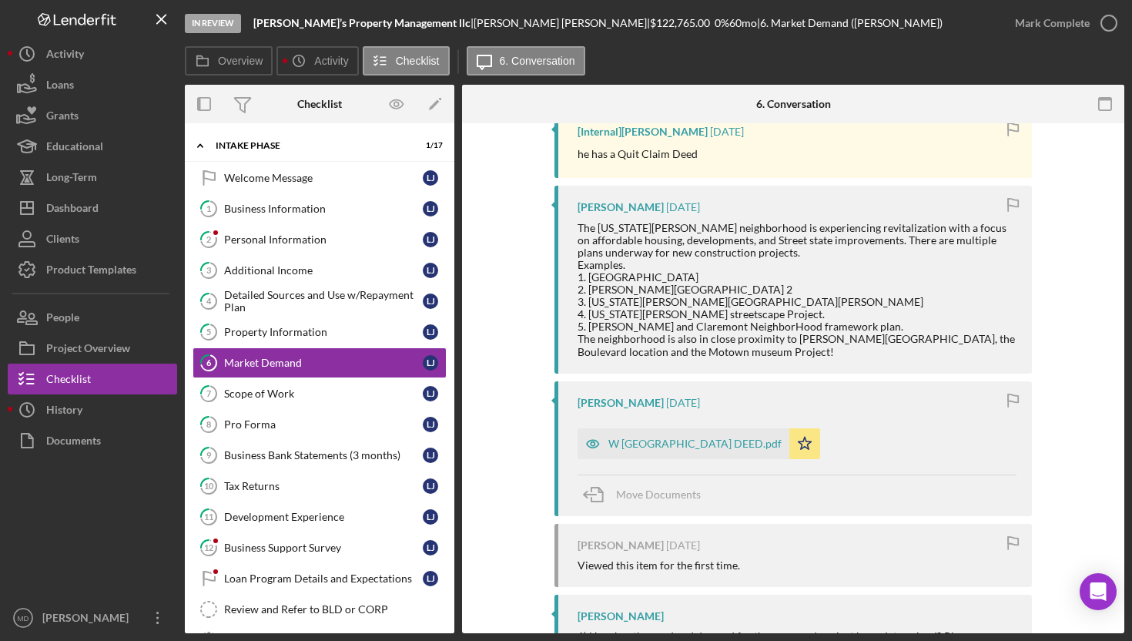
scroll to position [317, 0]
click at [649, 442] on div "W [GEOGRAPHIC_DATA] DEED.pdf" at bounding box center [695, 442] width 173 height 12
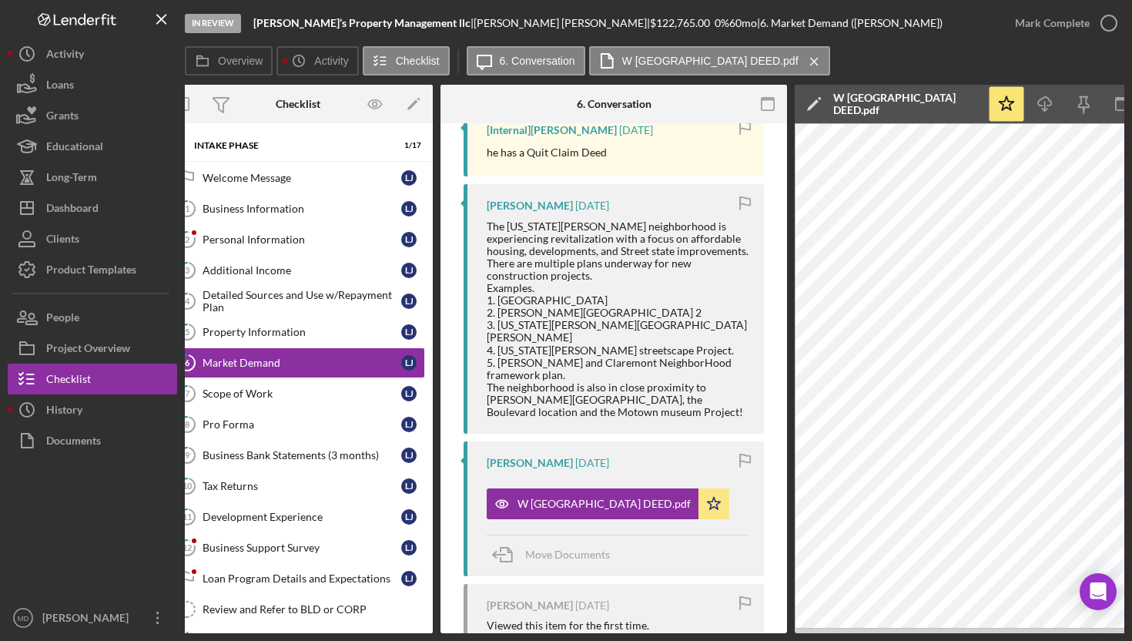
scroll to position [0, 0]
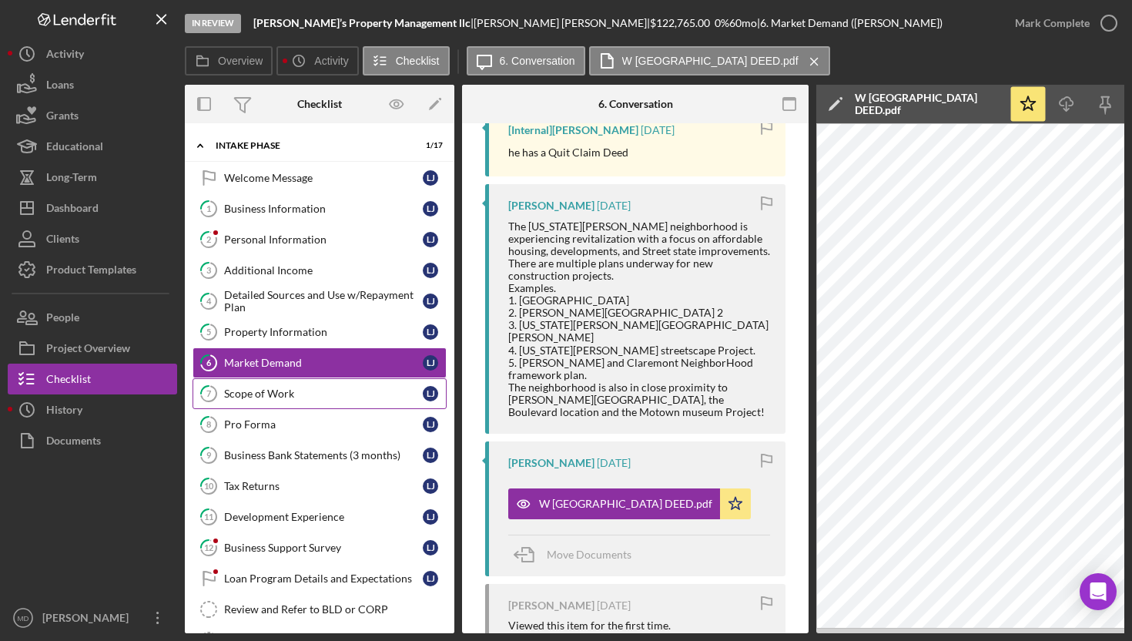
click at [376, 395] on div "Scope of Work" at bounding box center [323, 394] width 199 height 12
